Goal: Complete application form

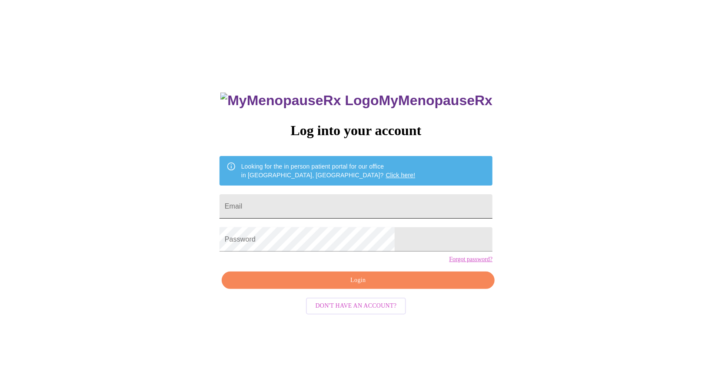
click at [299, 201] on input "Email" at bounding box center [356, 206] width 273 height 24
type input "[EMAIL_ADDRESS][DOMAIN_NAME]"
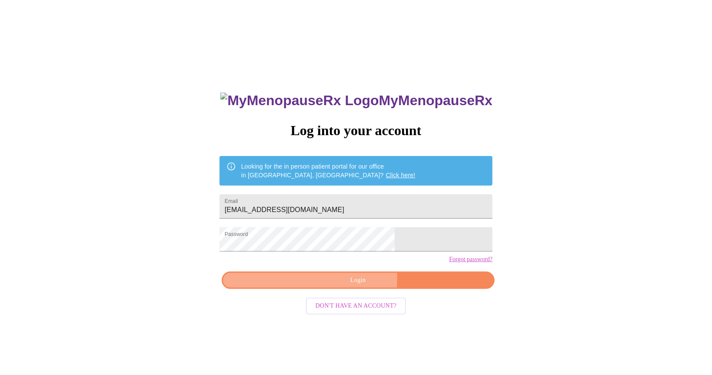
click at [350, 286] on span "Login" at bounding box center [358, 280] width 253 height 11
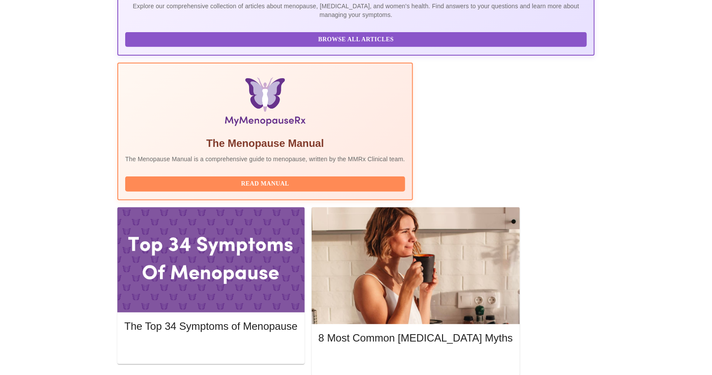
scroll to position [230, 0]
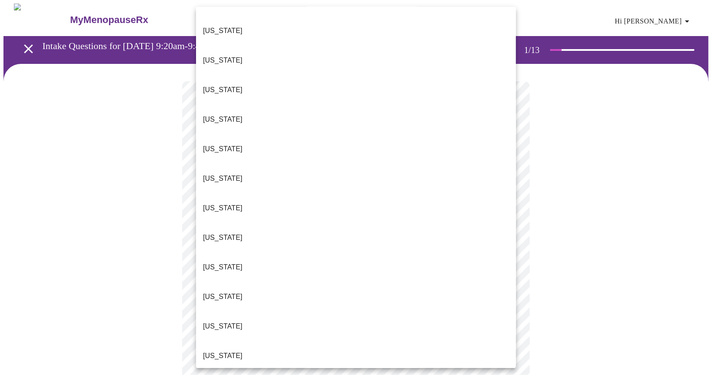
scroll to position [169, 0]
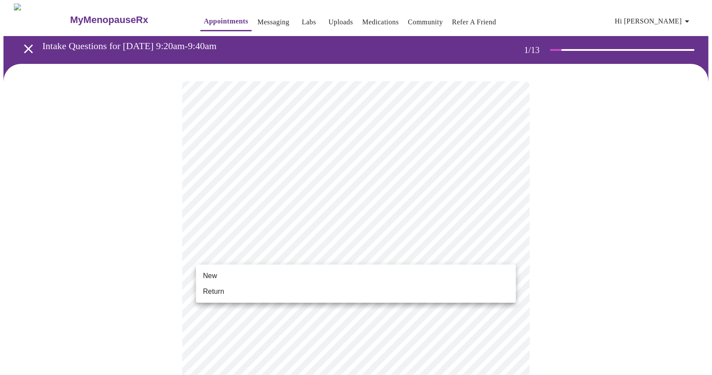
click at [236, 296] on li "Return" at bounding box center [356, 292] width 320 height 16
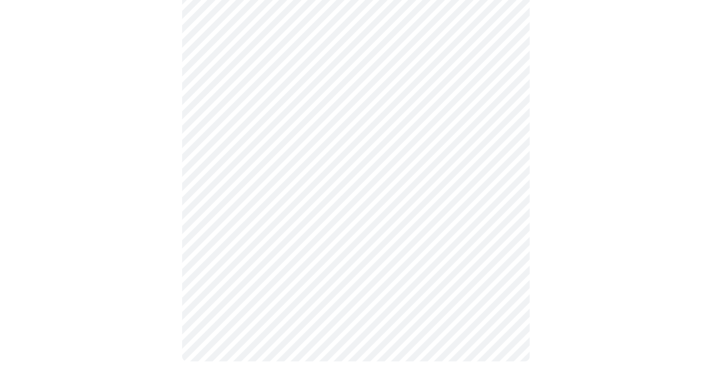
scroll to position [0, 0]
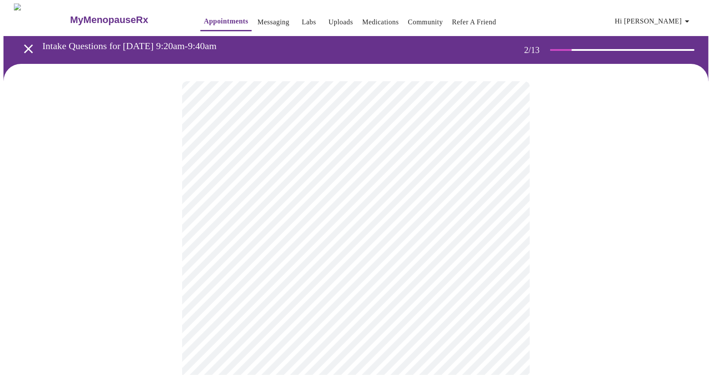
click at [507, 180] on body "MyMenopauseRx Appointments Messaging Labs Uploads Medications Community Refer a…" at bounding box center [355, 264] width 705 height 522
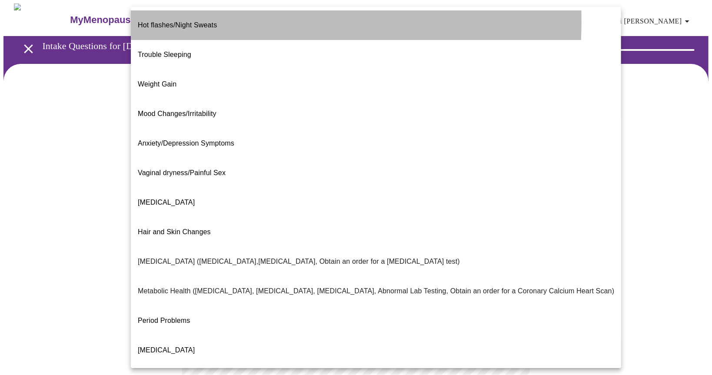
click at [178, 22] on span "Hot flashes/Night Sweats" at bounding box center [177, 24] width 79 height 7
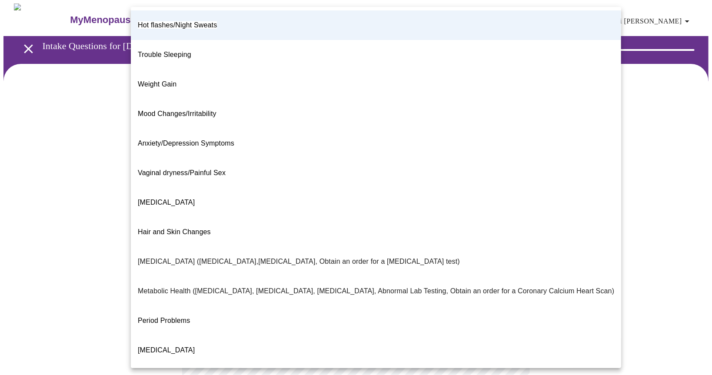
click at [509, 187] on body "MyMenopauseRx Appointments Messaging Labs Uploads Medications Community Refer a…" at bounding box center [355, 261] width 705 height 517
click at [614, 179] on div at bounding box center [356, 187] width 712 height 375
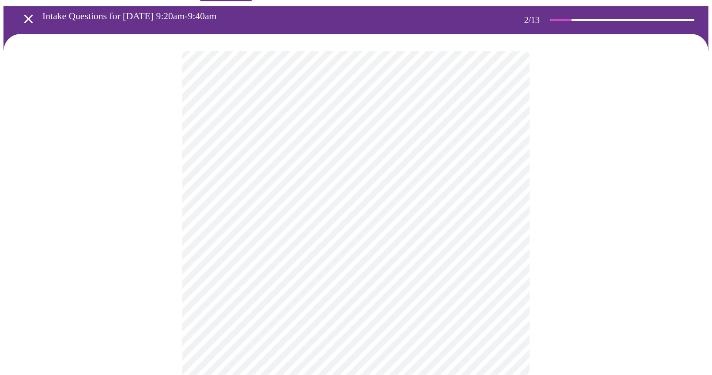
scroll to position [46, 0]
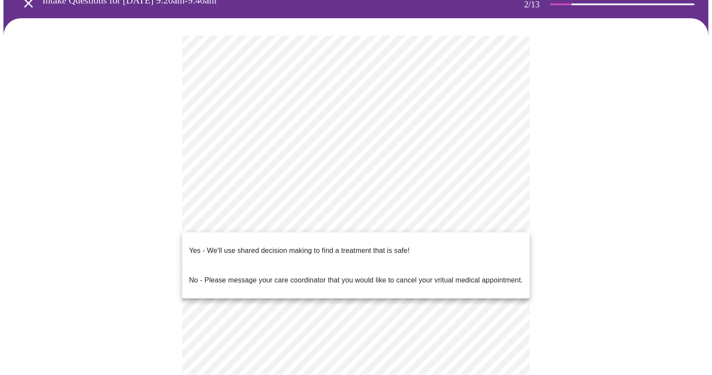
click at [506, 220] on body "MyMenopauseRx Appointments Messaging Labs Uploads Medications Community Refer a…" at bounding box center [355, 216] width 705 height 517
click at [309, 250] on span "Yes - We'll use shared decision making to find a treatment that is safe!" at bounding box center [299, 251] width 220 height 24
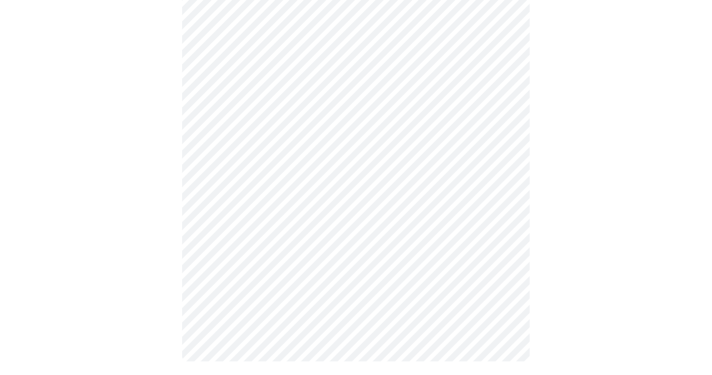
scroll to position [0, 0]
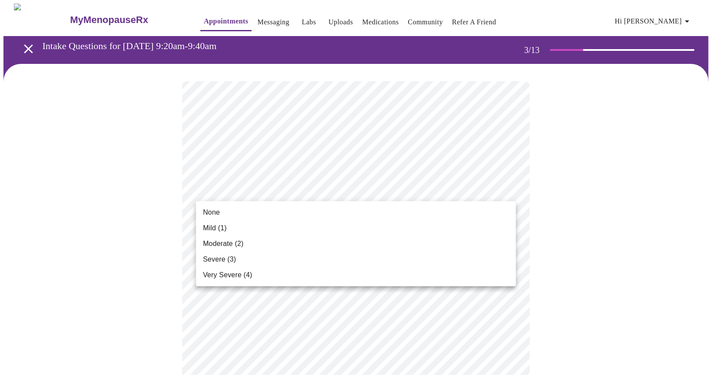
click at [245, 250] on li "Moderate (2)" at bounding box center [356, 244] width 320 height 16
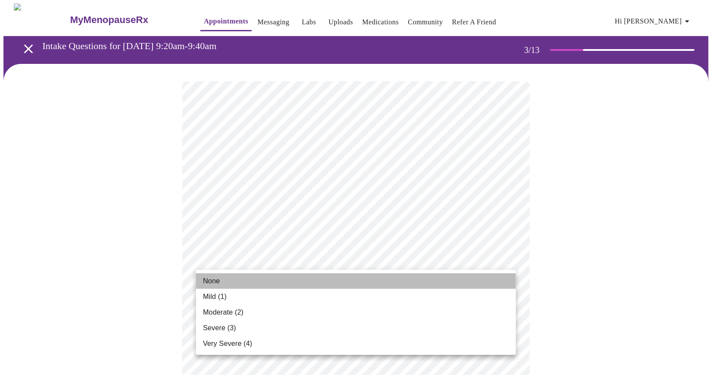
click at [225, 279] on li "None" at bounding box center [356, 281] width 320 height 16
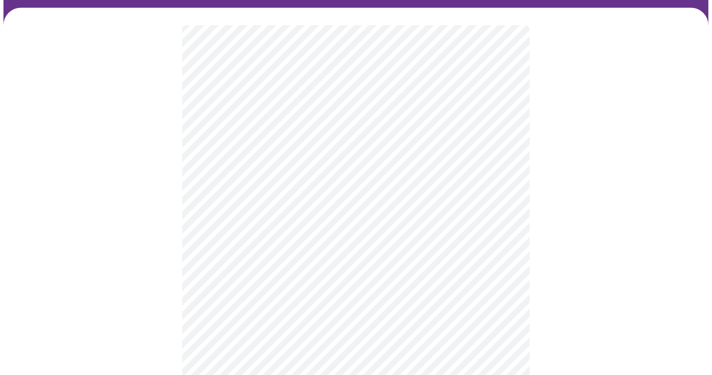
scroll to position [92, 0]
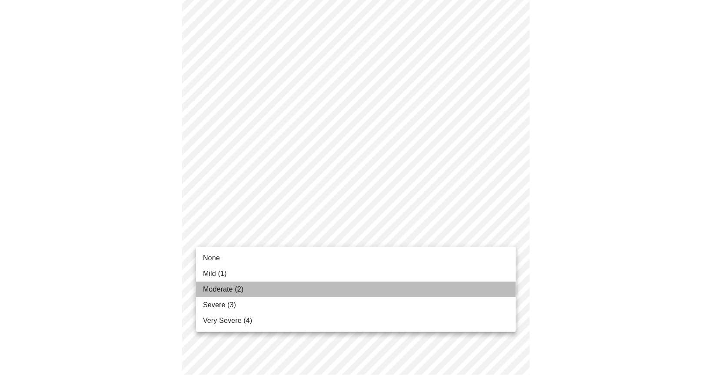
click at [237, 292] on span "Moderate (2)" at bounding box center [223, 289] width 40 height 10
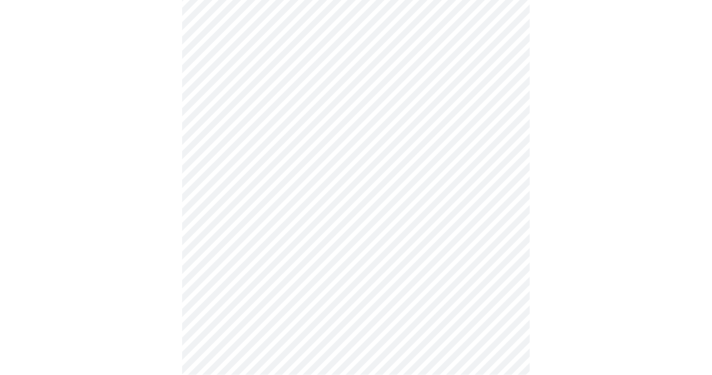
scroll to position [183, 0]
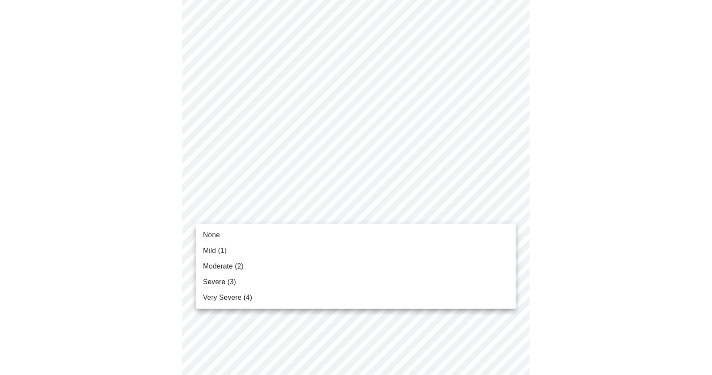
click at [511, 211] on body "MyMenopauseRx Appointments Messaging Labs Uploads Medications Community Refer a…" at bounding box center [355, 379] width 705 height 1119
click at [231, 251] on li "Mild (1)" at bounding box center [356, 251] width 320 height 16
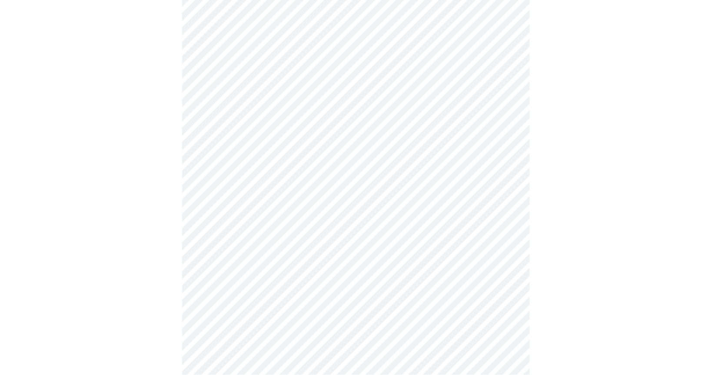
scroll to position [230, 0]
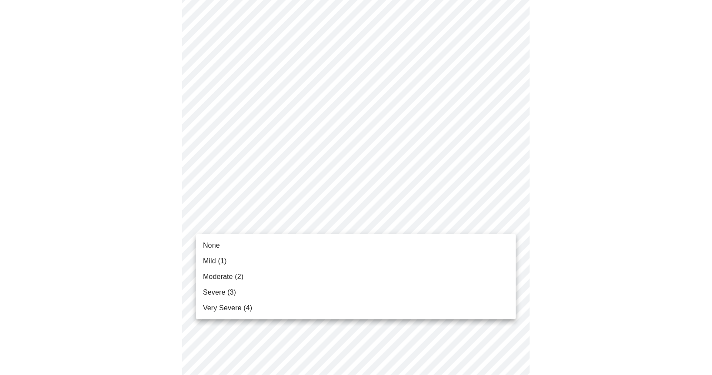
click at [505, 224] on body "MyMenopauseRx Appointments Messaging Labs Uploads Medications Community Refer a…" at bounding box center [355, 327] width 705 height 1107
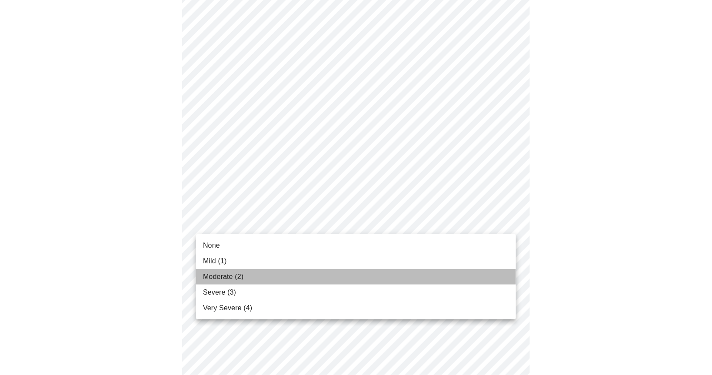
click at [215, 278] on span "Moderate (2)" at bounding box center [223, 277] width 40 height 10
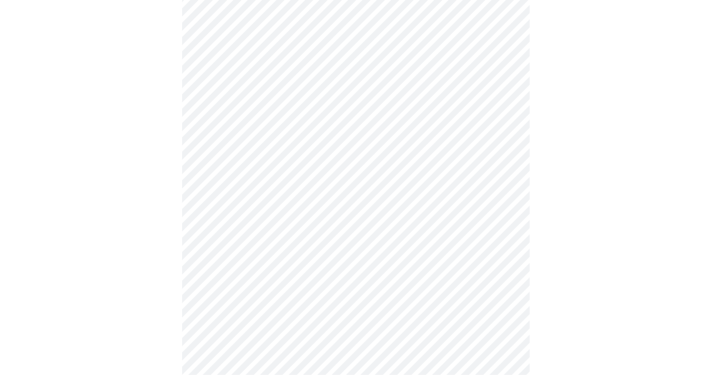
scroll to position [275, 0]
click at [507, 233] on body "MyMenopauseRx Appointments Messaging Labs Uploads Medications Community Refer a…" at bounding box center [355, 275] width 705 height 1095
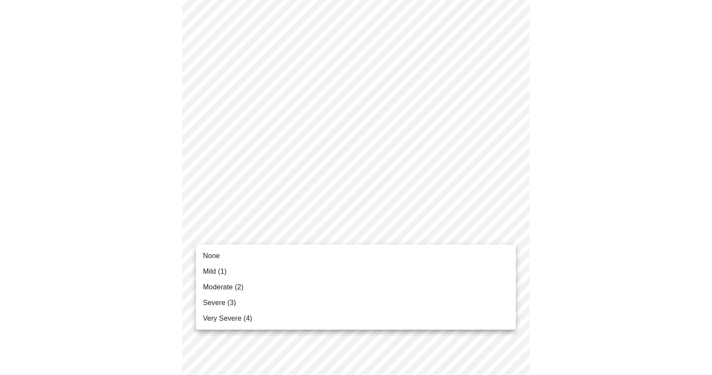
click at [233, 260] on li "None" at bounding box center [356, 256] width 320 height 16
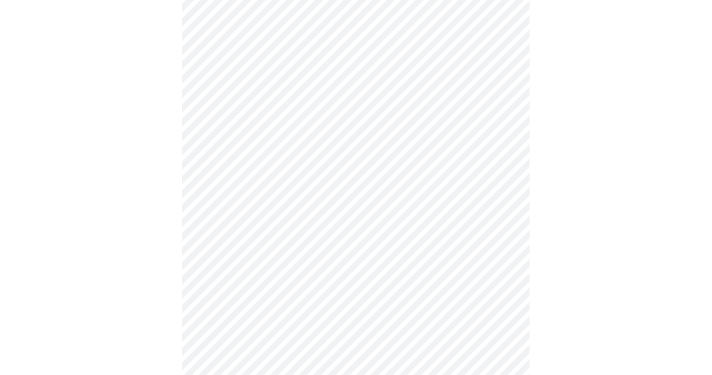
scroll to position [367, 0]
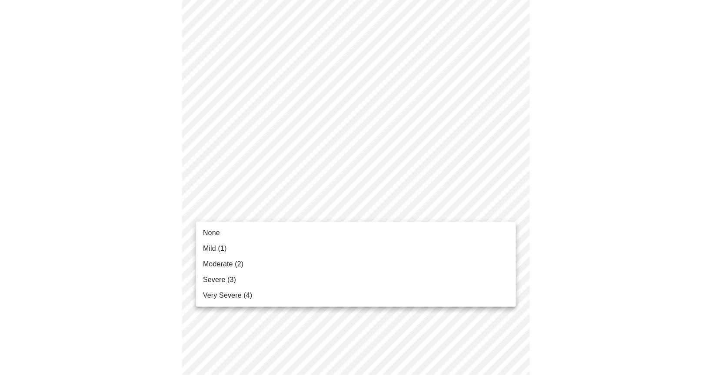
click at [513, 211] on body "MyMenopauseRx Appointments Messaging Labs Uploads Medications Community Refer a…" at bounding box center [355, 178] width 705 height 1083
click at [252, 240] on li "None" at bounding box center [356, 233] width 320 height 16
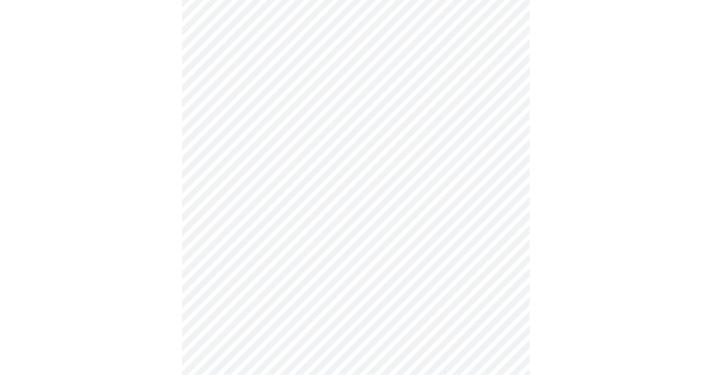
scroll to position [413, 0]
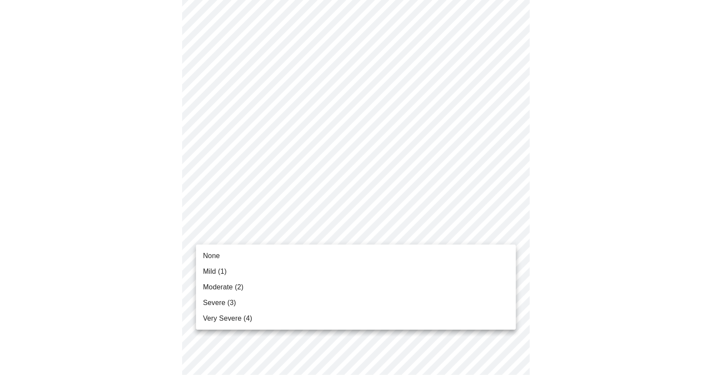
click at [510, 237] on body "MyMenopauseRx Appointments Messaging Labs Uploads Medications Community Refer a…" at bounding box center [355, 125] width 705 height 1071
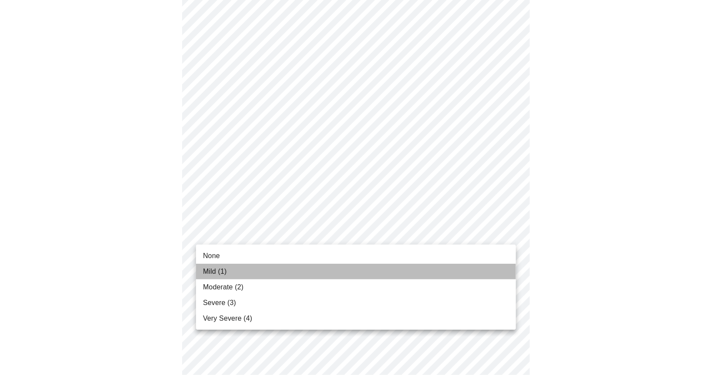
click at [237, 276] on li "Mild (1)" at bounding box center [356, 272] width 320 height 16
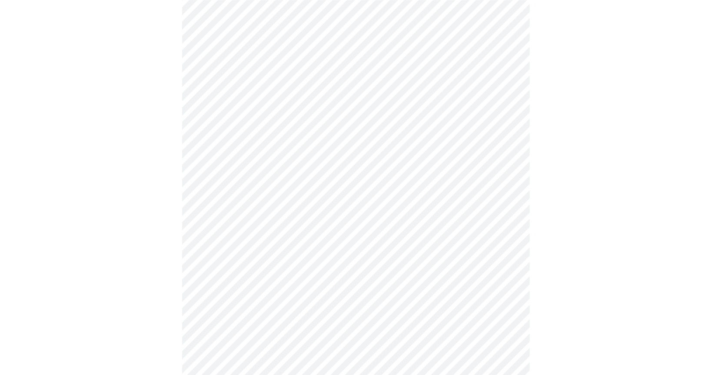
scroll to position [505, 0]
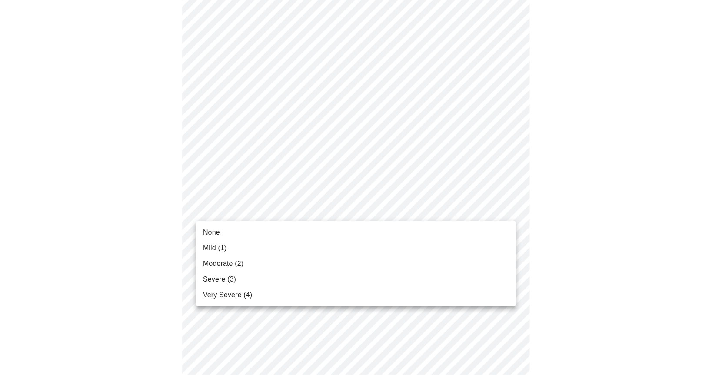
click at [506, 209] on body "MyMenopauseRx Appointments Messaging Labs Uploads Medications Community Refer a…" at bounding box center [355, 28] width 705 height 1059
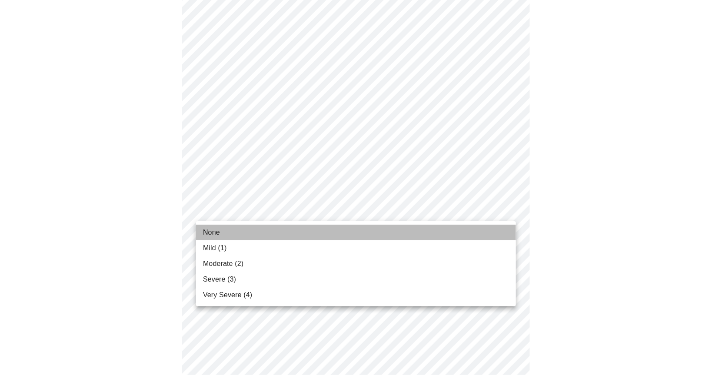
click at [277, 236] on li "None" at bounding box center [356, 233] width 320 height 16
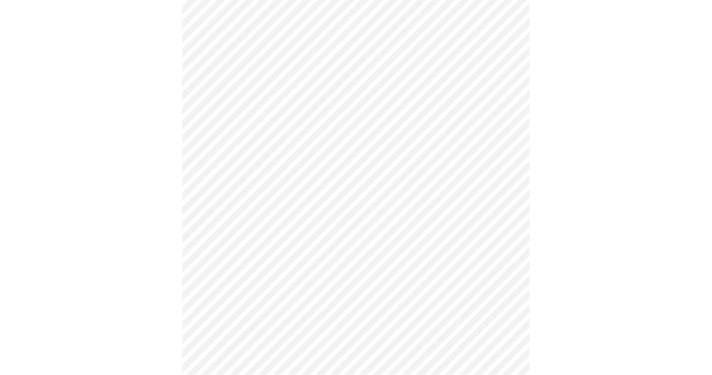
scroll to position [551, 0]
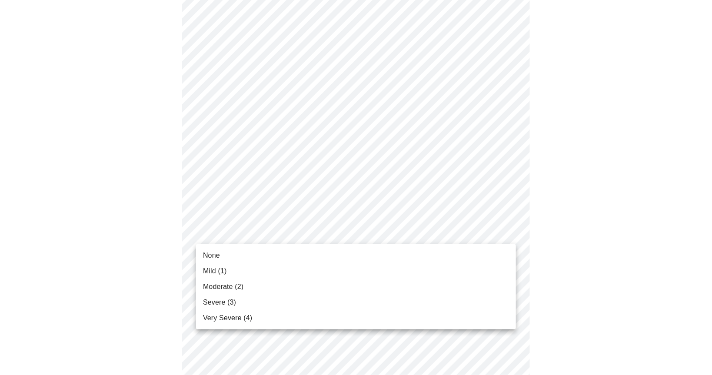
click at [241, 276] on li "Mild (1)" at bounding box center [356, 271] width 320 height 16
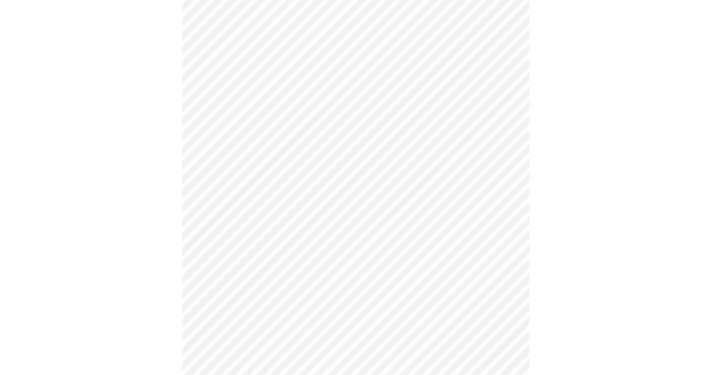
scroll to position [596, 0]
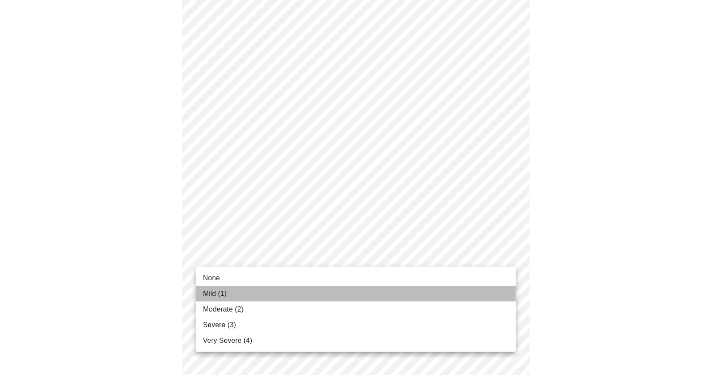
click at [220, 296] on span "Mild (1)" at bounding box center [215, 294] width 24 height 10
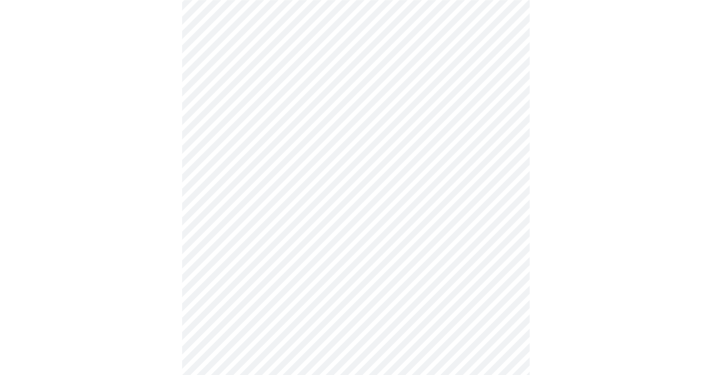
scroll to position [275, 0]
click at [509, 255] on body "MyMenopauseRx Appointments Messaging Labs Uploads Medications Community Refer a…" at bounding box center [355, 156] width 705 height 857
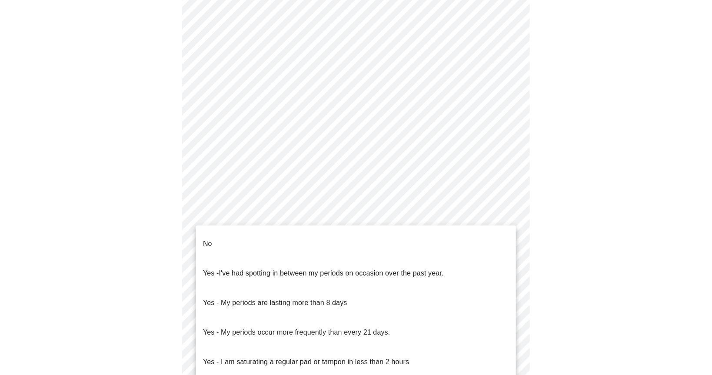
click at [228, 239] on li "No" at bounding box center [356, 244] width 320 height 30
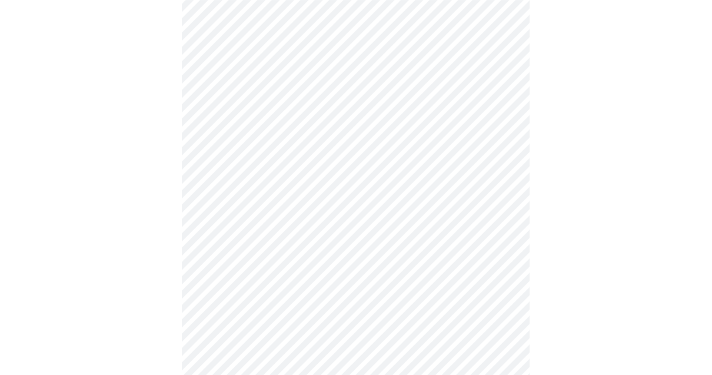
scroll to position [367, 0]
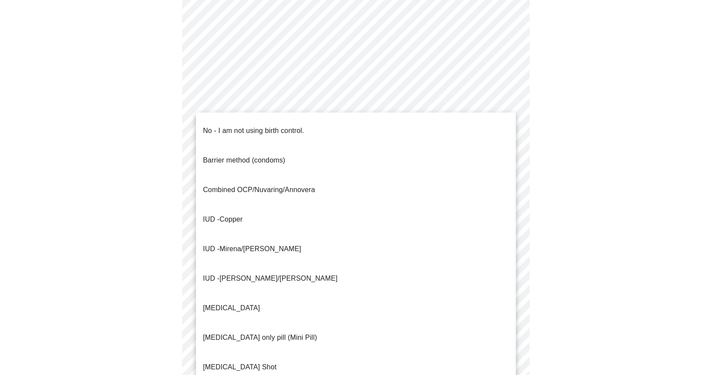
click at [510, 227] on body "MyMenopauseRx Appointments Messaging Labs Uploads Medications Community Refer a…" at bounding box center [355, 63] width 705 height 852
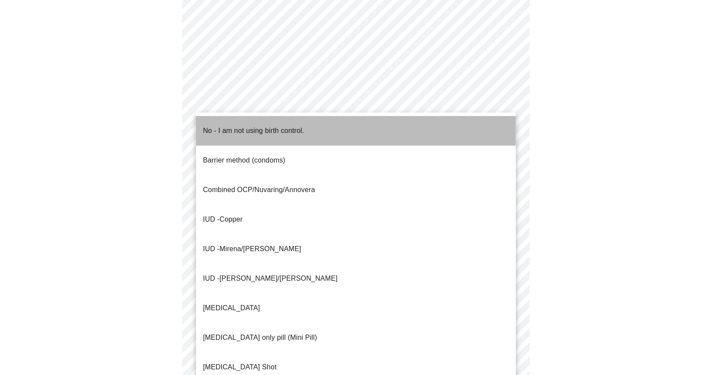
click at [276, 130] on span "No - I am not using birth control." at bounding box center [253, 131] width 101 height 24
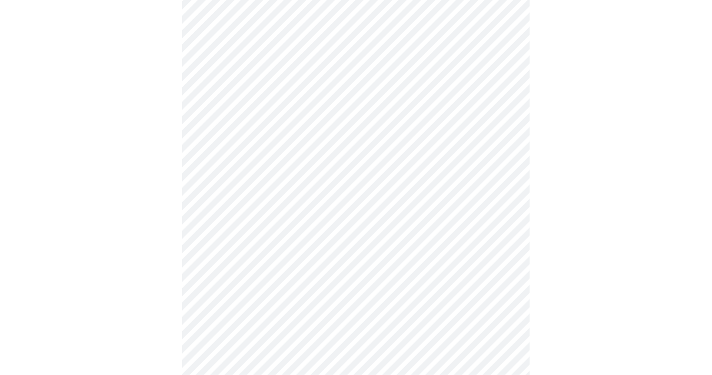
scroll to position [413, 0]
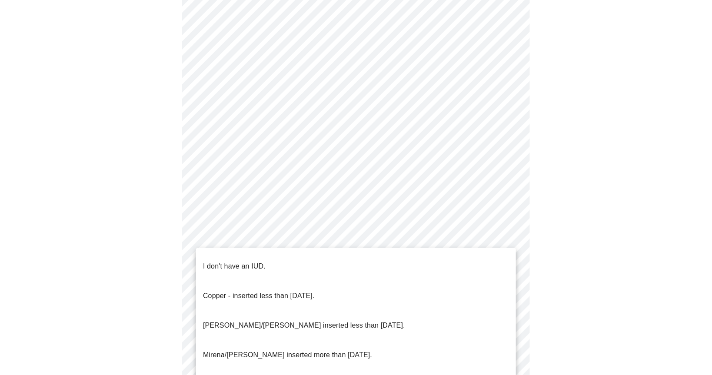
click at [508, 243] on body "MyMenopauseRx Appointments Messaging Labs Uploads Medications Community Refer a…" at bounding box center [355, 13] width 705 height 847
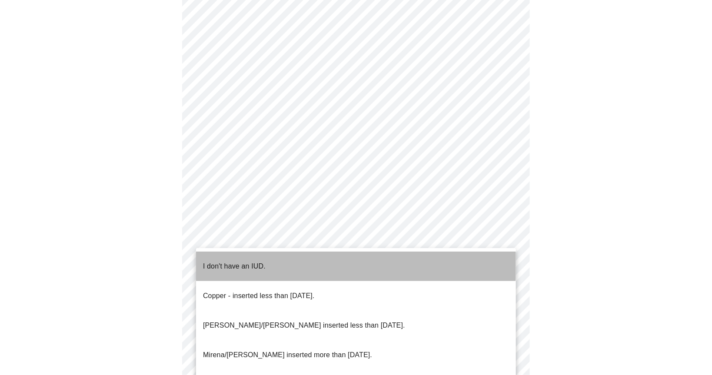
click at [273, 259] on li "I don't have an IUD." at bounding box center [356, 267] width 320 height 30
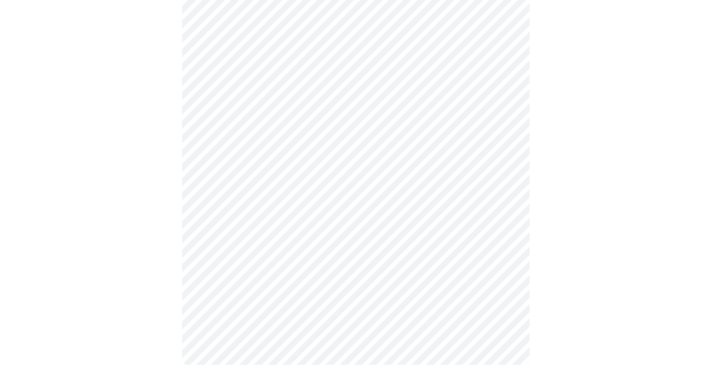
scroll to position [466, 0]
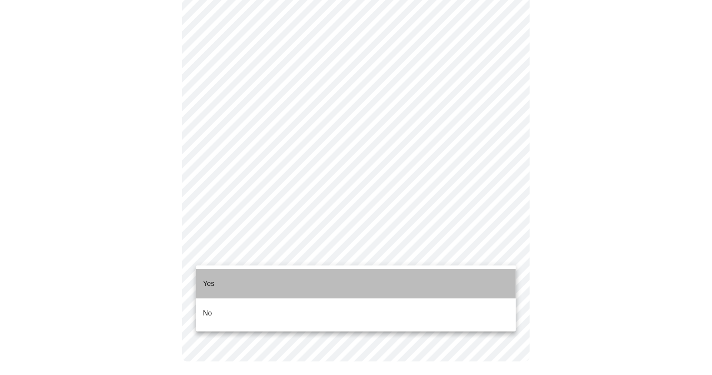
click at [276, 283] on li "Yes" at bounding box center [356, 284] width 320 height 30
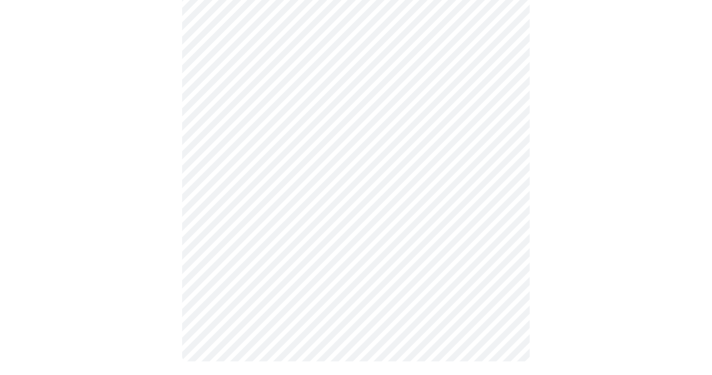
scroll to position [0, 0]
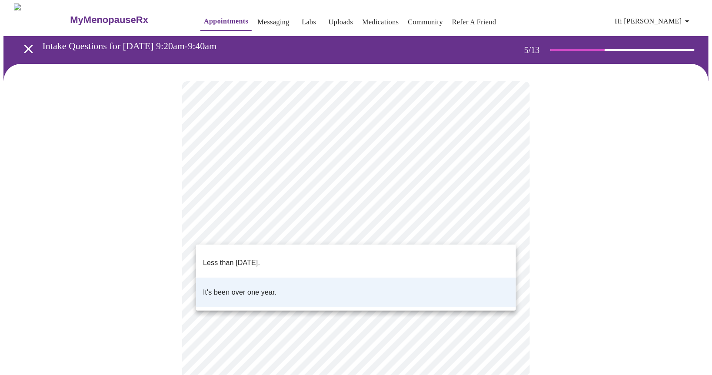
click at [509, 229] on body "MyMenopauseRx Appointments Messaging Labs Uploads Medications Community Refer a…" at bounding box center [355, 324] width 705 height 642
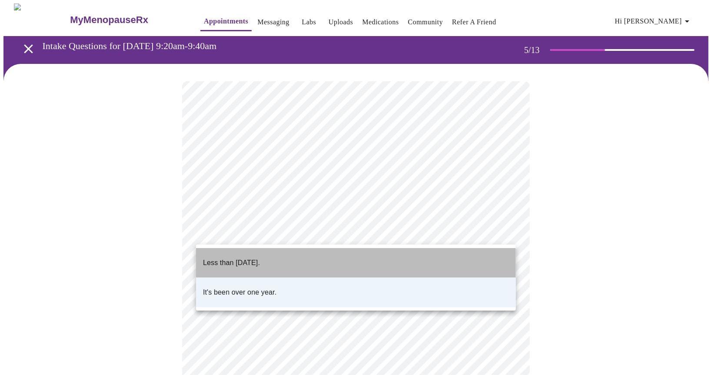
click at [255, 260] on p "Less than [DATE]." at bounding box center [231, 263] width 57 height 10
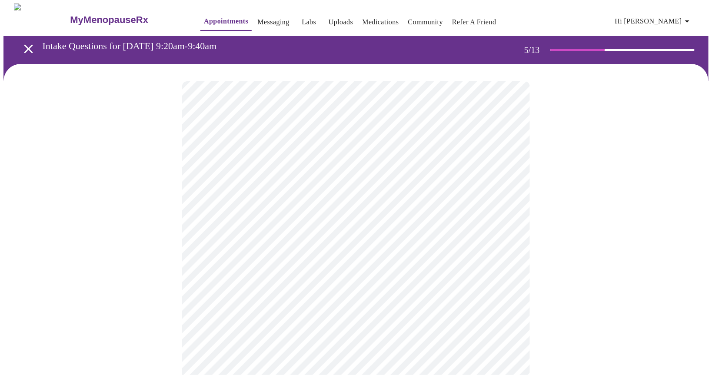
click at [509, 304] on body "MyMenopauseRx Appointments Messaging Labs Uploads Medications Community Refer a…" at bounding box center [355, 324] width 705 height 642
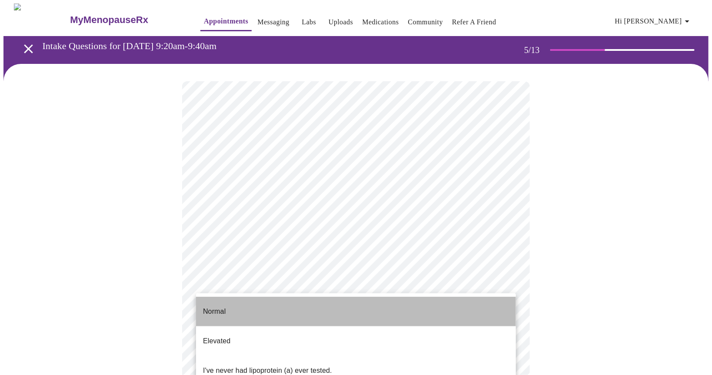
click at [240, 310] on li "Normal" at bounding box center [356, 312] width 320 height 30
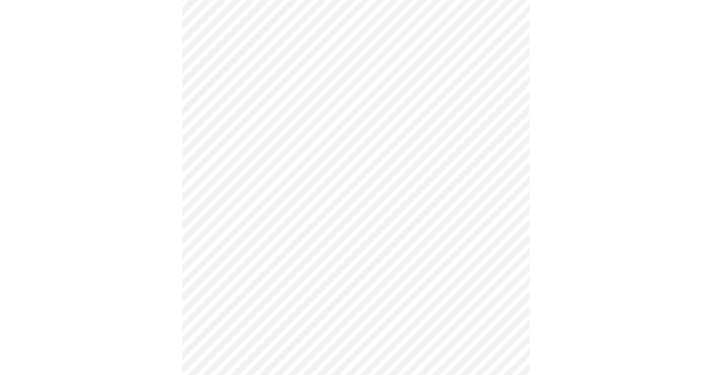
scroll to position [2111, 0]
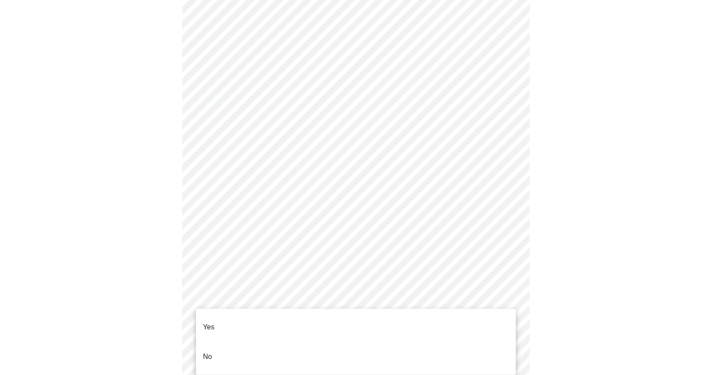
click at [222, 350] on li "No" at bounding box center [356, 357] width 320 height 30
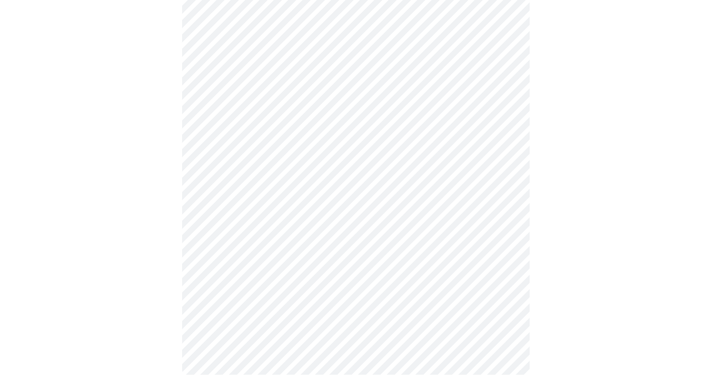
scroll to position [405, 0]
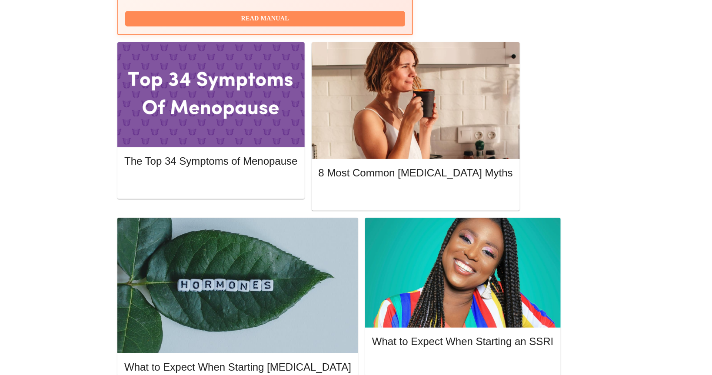
scroll to position [384, 0]
